Goal: Information Seeking & Learning: Learn about a topic

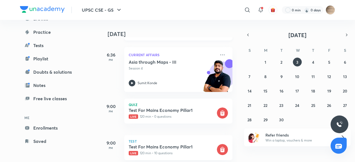
scroll to position [211, 0]
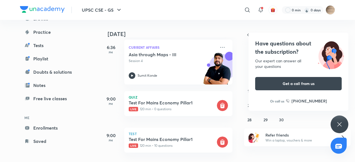
click at [338, 126] on icon at bounding box center [339, 124] width 7 height 7
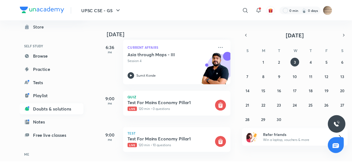
scroll to position [0, 0]
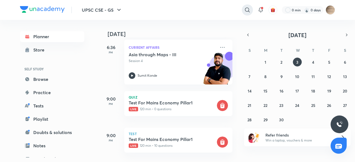
click at [246, 9] on icon at bounding box center [247, 10] width 7 height 7
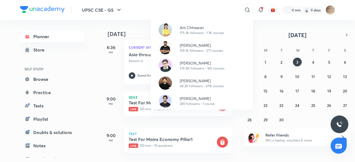
click at [243, 11] on div "[PERSON_NAME] 179.2K followers • 1.1K courses [PERSON_NAME] 158.1K followers • …" at bounding box center [177, 81] width 355 height 162
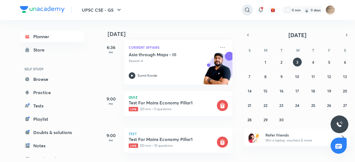
click at [246, 8] on icon at bounding box center [247, 9] width 5 height 5
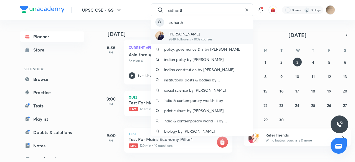
type input "sidharth"
click at [190, 36] on p "[PERSON_NAME]" at bounding box center [191, 34] width 44 height 6
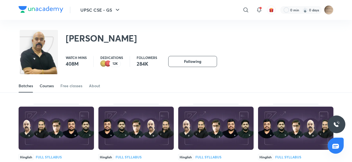
click at [44, 87] on div "Courses" at bounding box center [47, 86] width 14 height 6
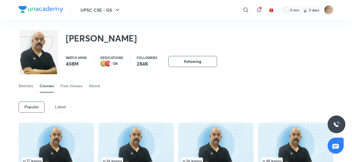
click at [59, 108] on p "Latest" at bounding box center [60, 107] width 11 height 4
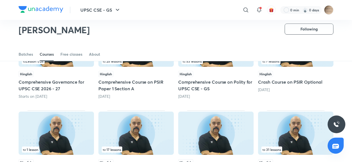
scroll to position [83, 0]
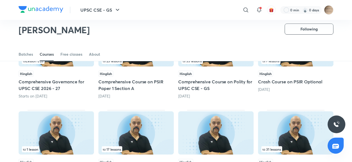
click at [215, 68] on div "53 lessons Hinglish Comprehensive Course on Polity for UPSC CSE - GS [DATE]" at bounding box center [215, 60] width 75 height 77
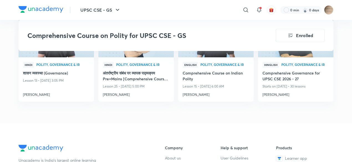
scroll to position [2429, 0]
